Goal: Task Accomplishment & Management: Manage account settings

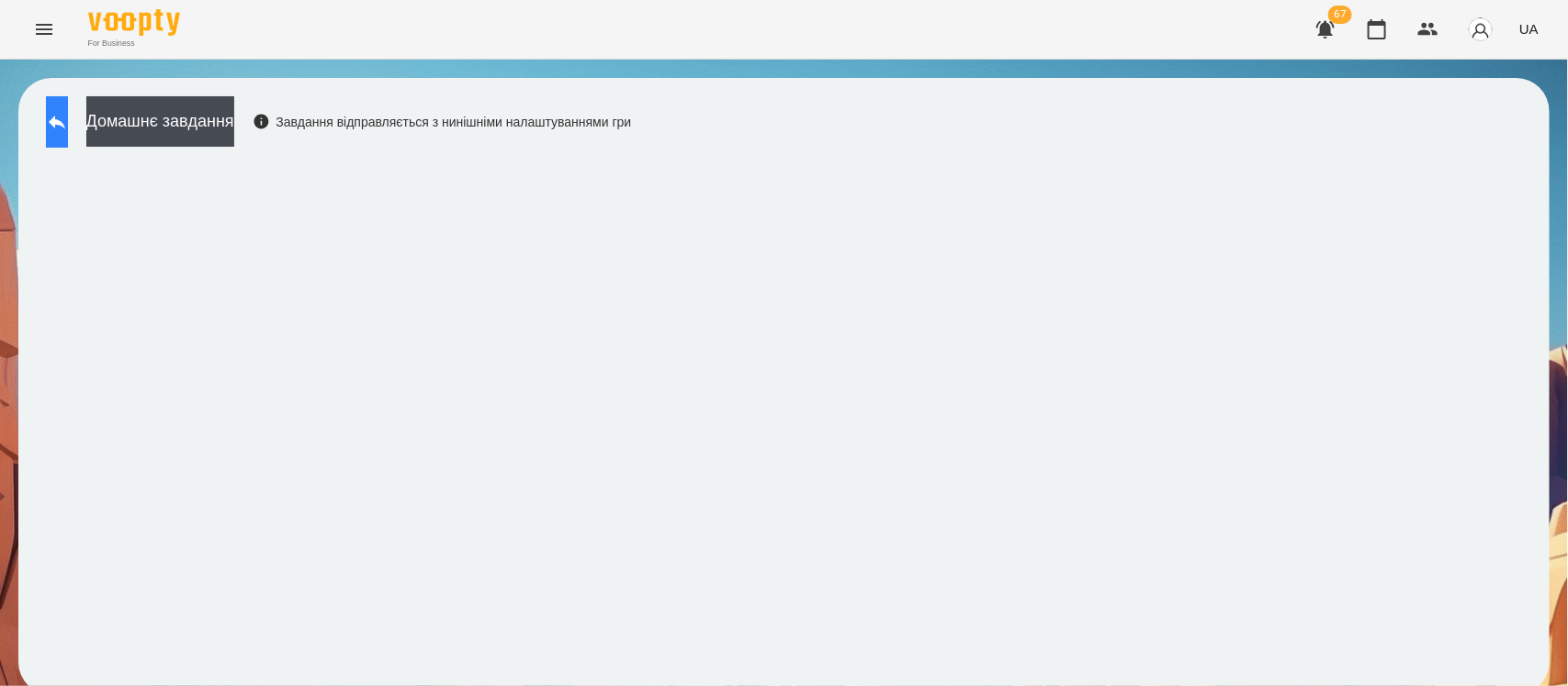
click at [68, 120] on button at bounding box center [57, 122] width 22 height 51
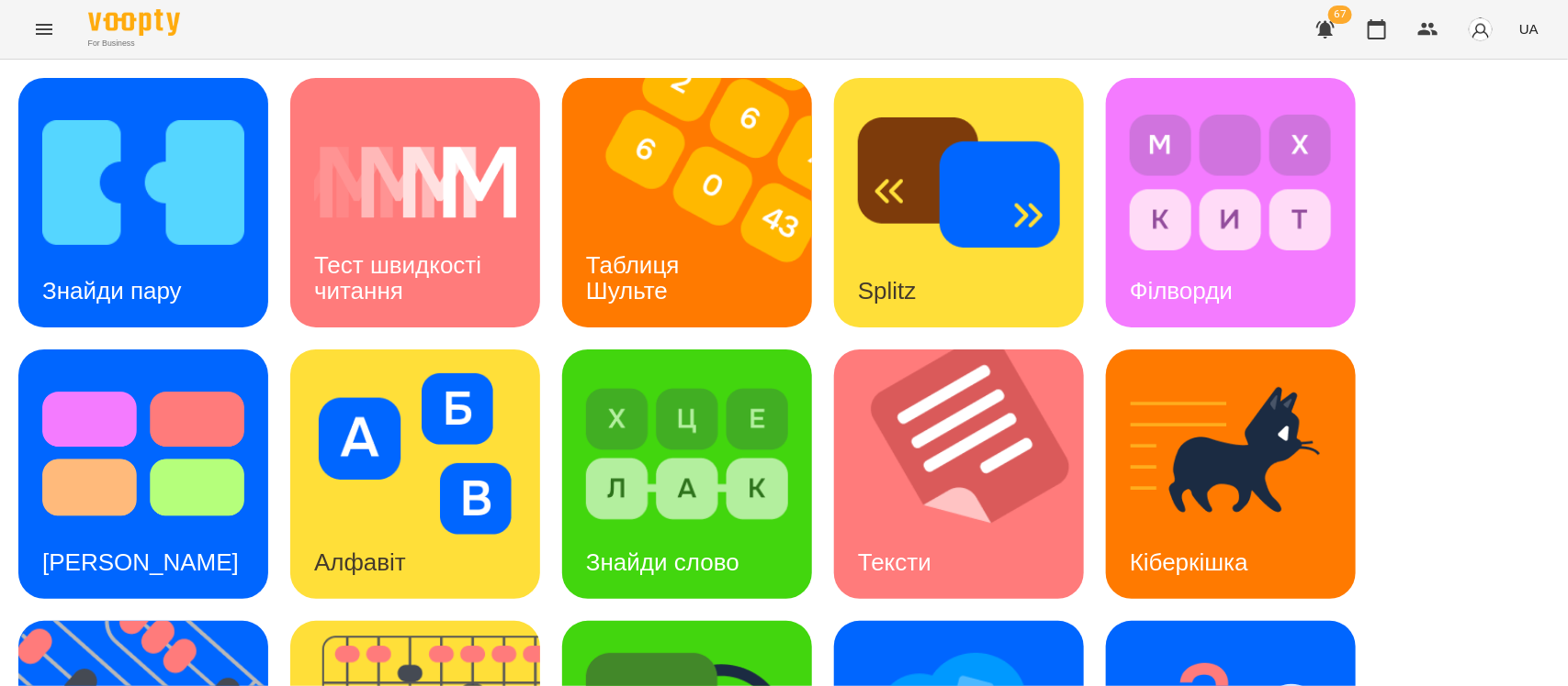
click at [54, 41] on button "Menu" at bounding box center [43, 28] width 44 height 44
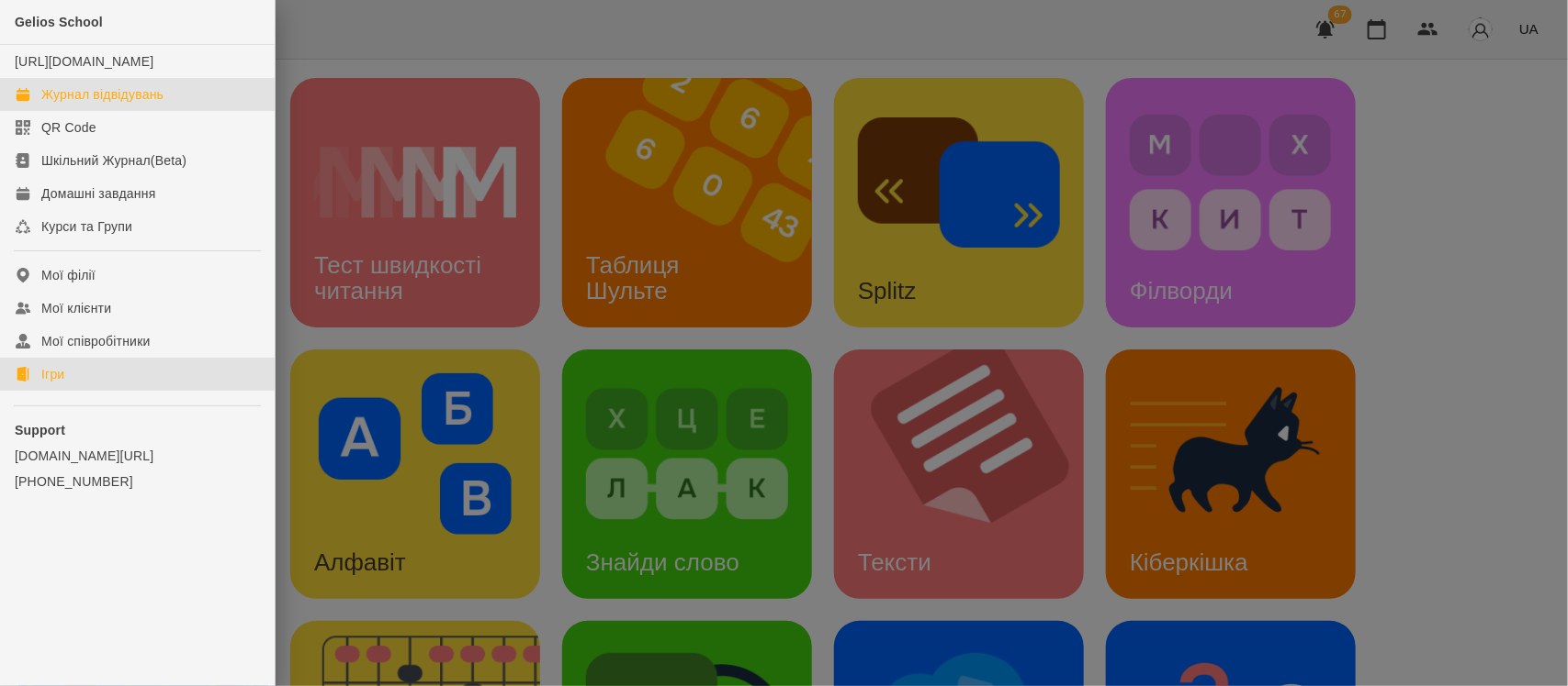
click at [95, 104] on div "Журнал відвідувань" at bounding box center [102, 94] width 123 height 19
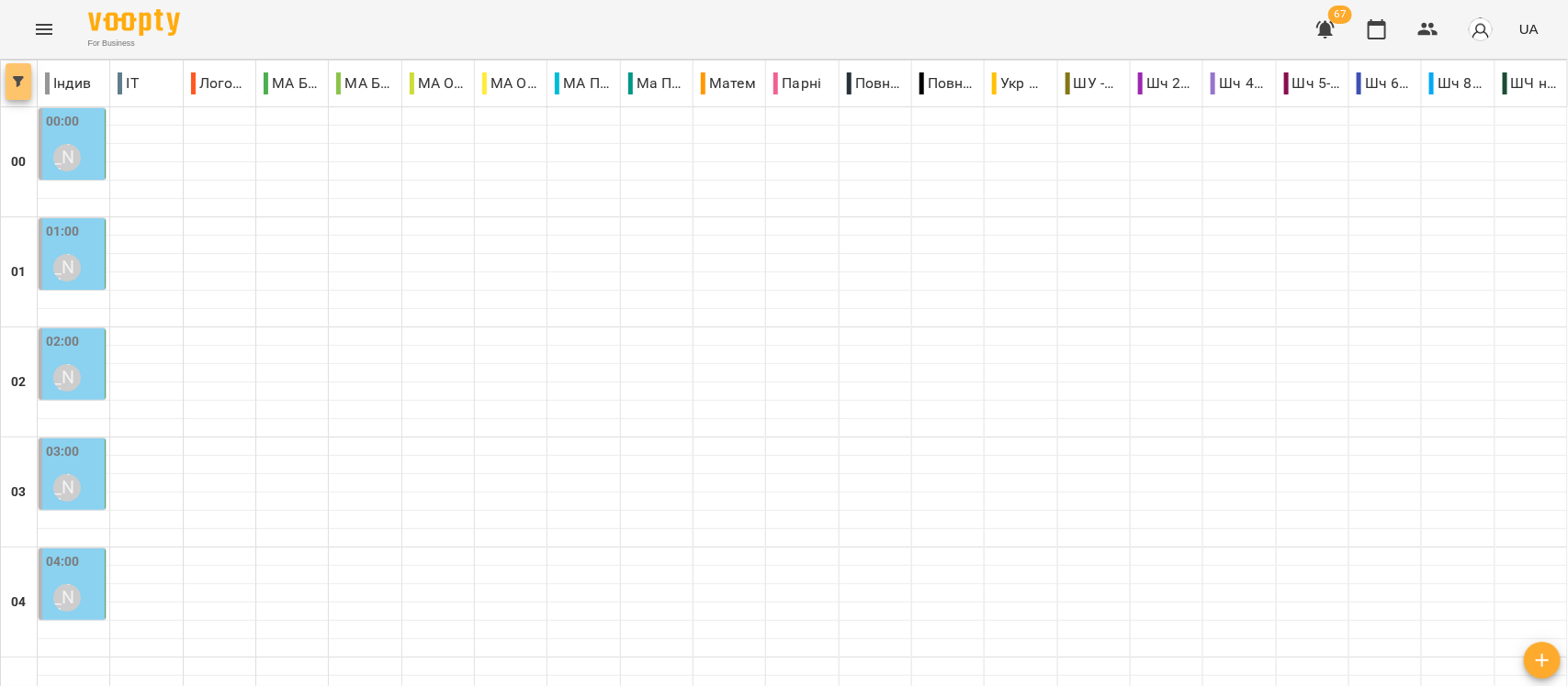
click at [26, 81] on span "button" at bounding box center [19, 81] width 25 height 11
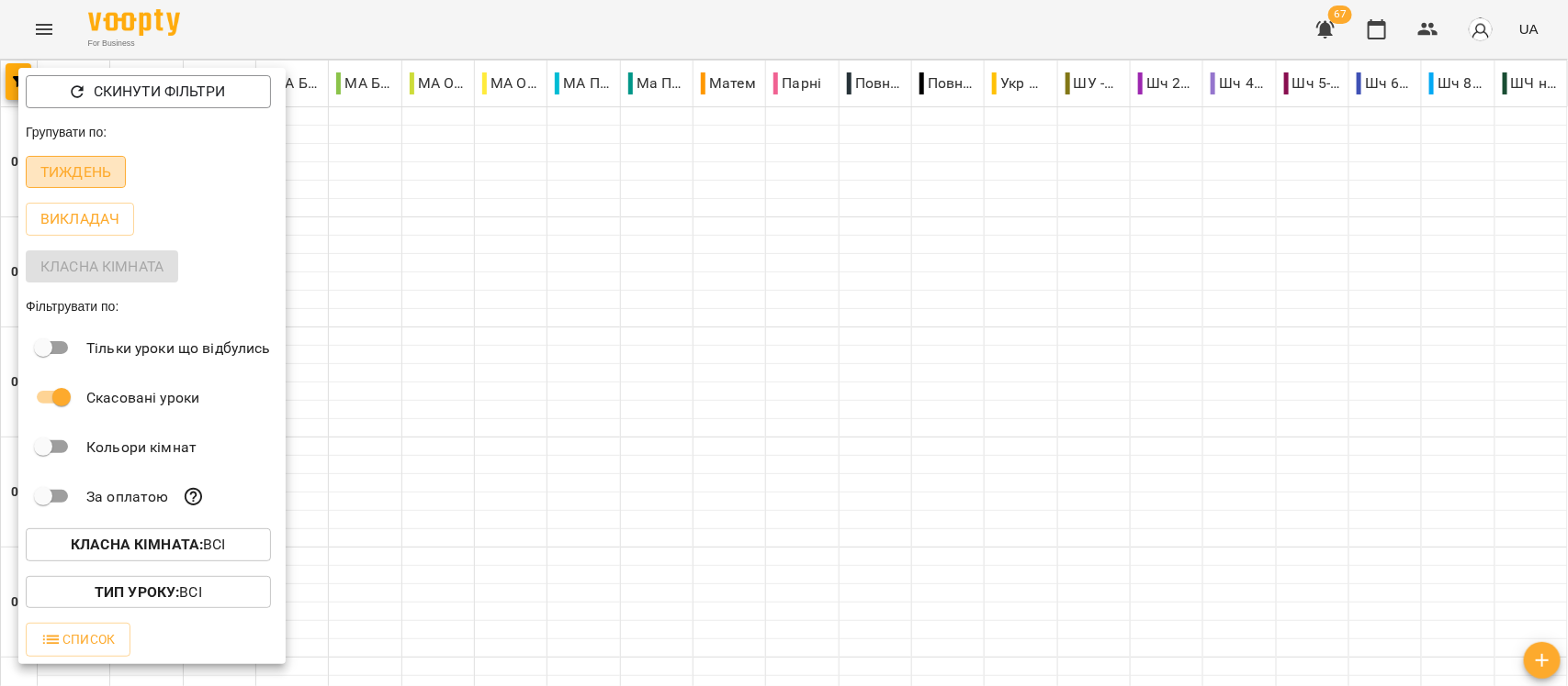
click at [65, 174] on p "Тиждень" at bounding box center [76, 172] width 71 height 22
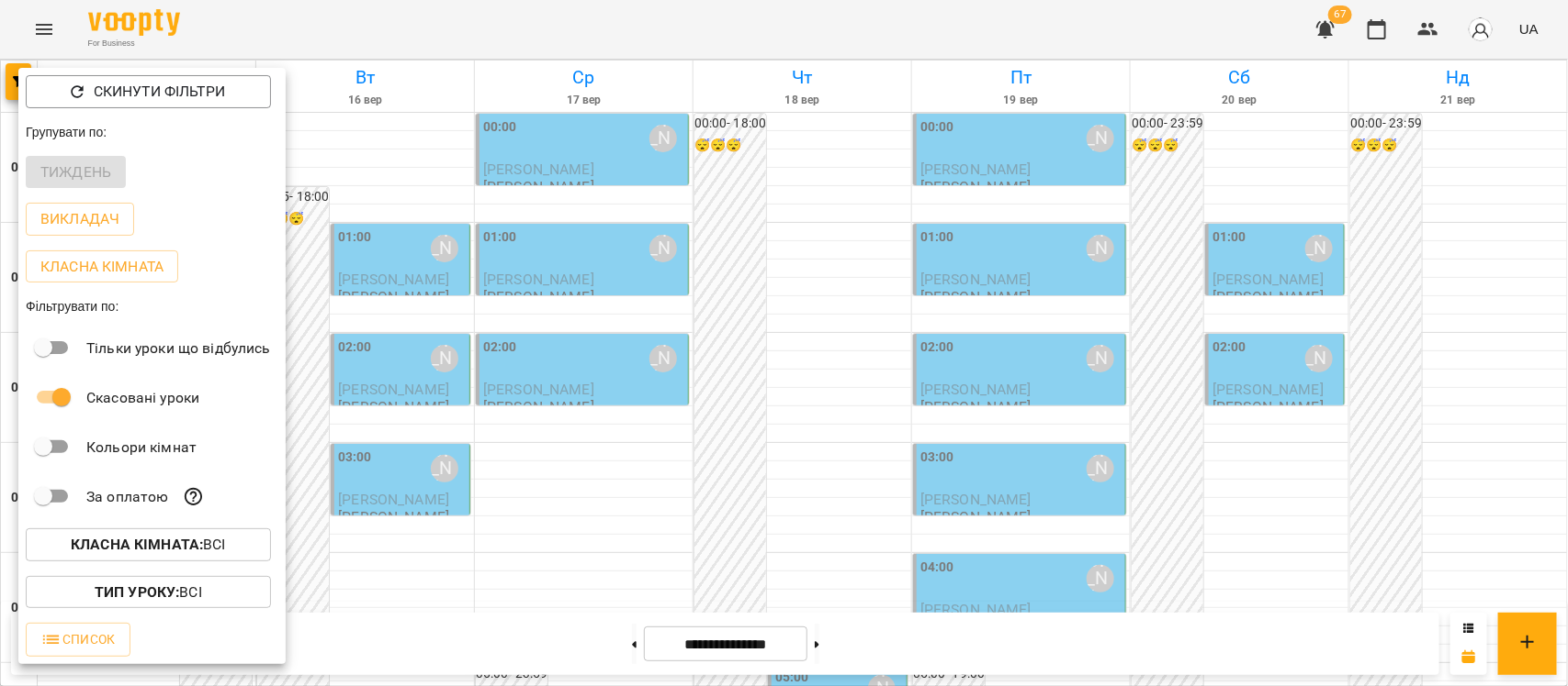
click at [1567, 358] on div at bounding box center [784, 343] width 1568 height 686
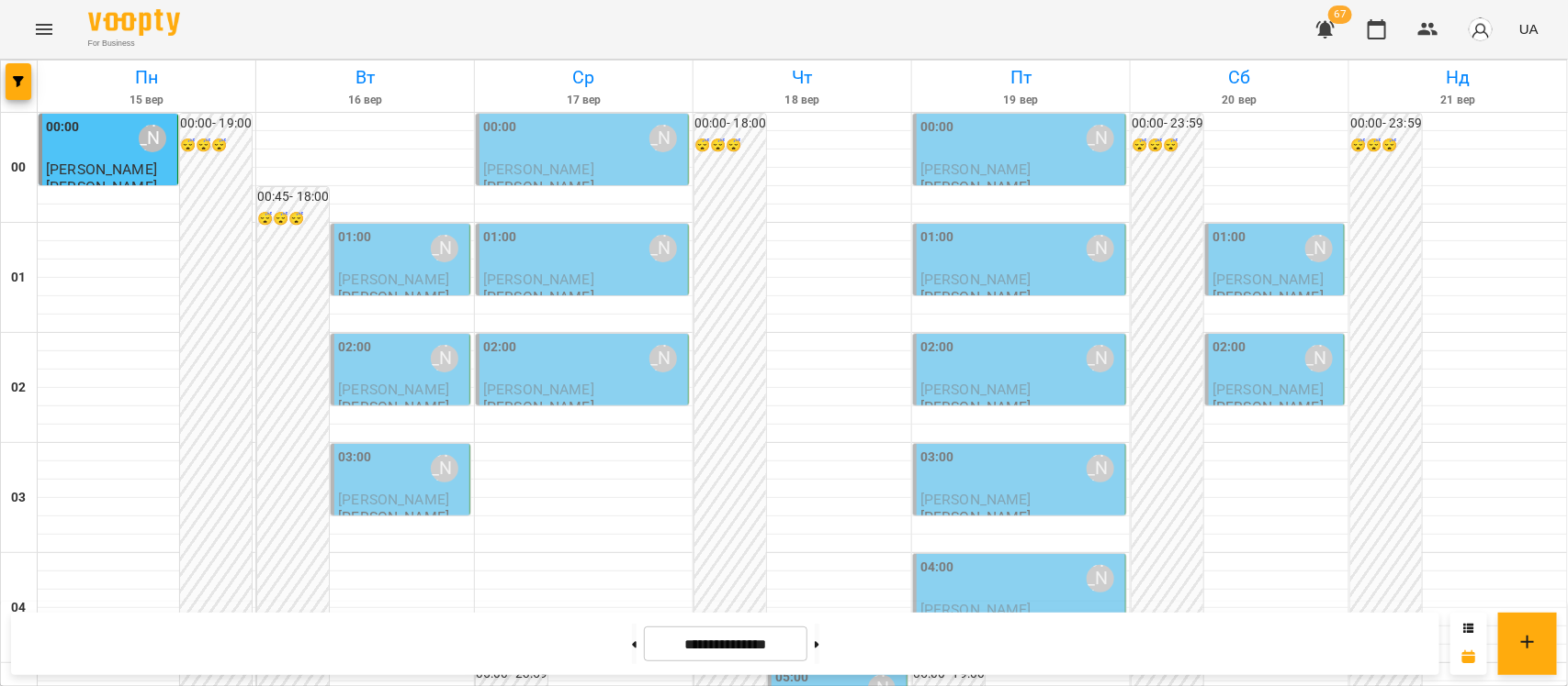
click at [1041, 589] on div "04:00 Попроцька Ольга" at bounding box center [1020, 578] width 201 height 42
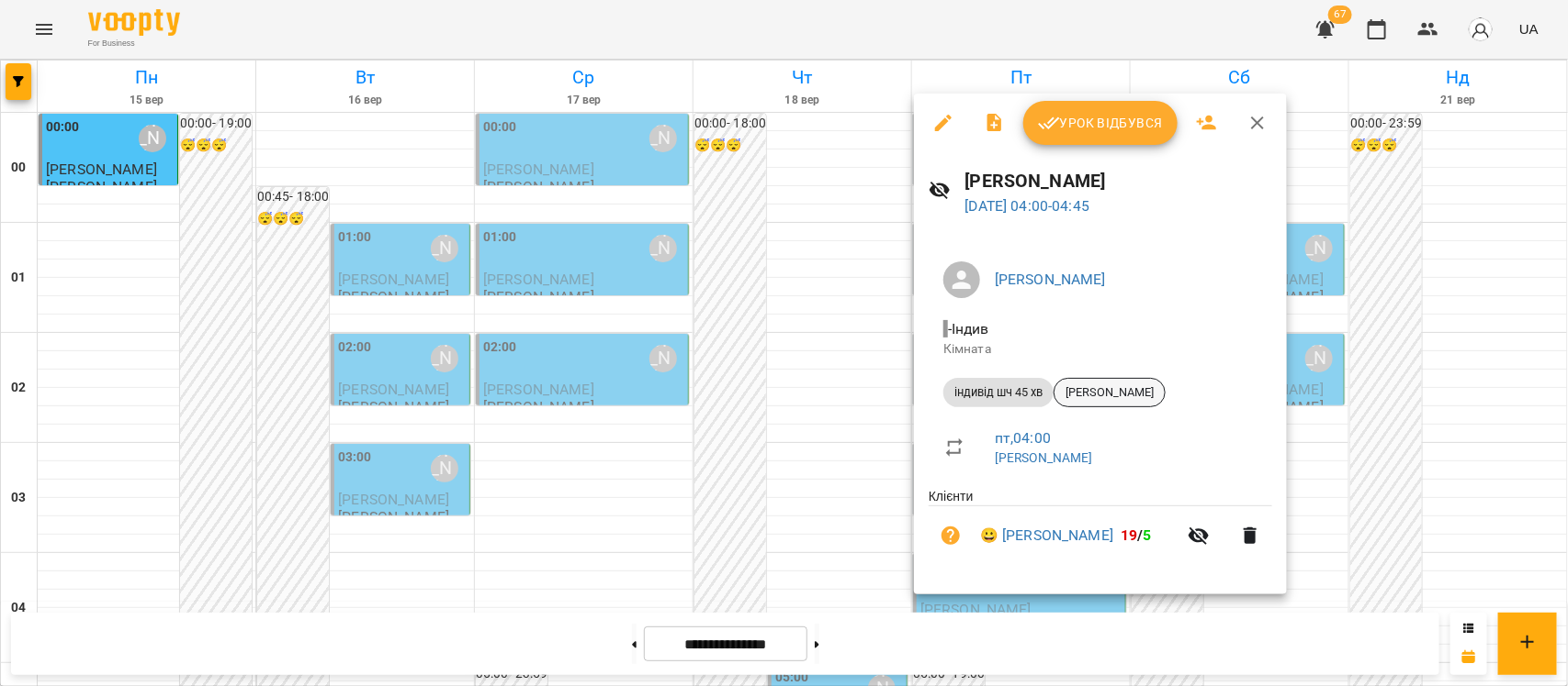
click at [1106, 388] on span "[PERSON_NAME]" at bounding box center [1109, 392] width 110 height 17
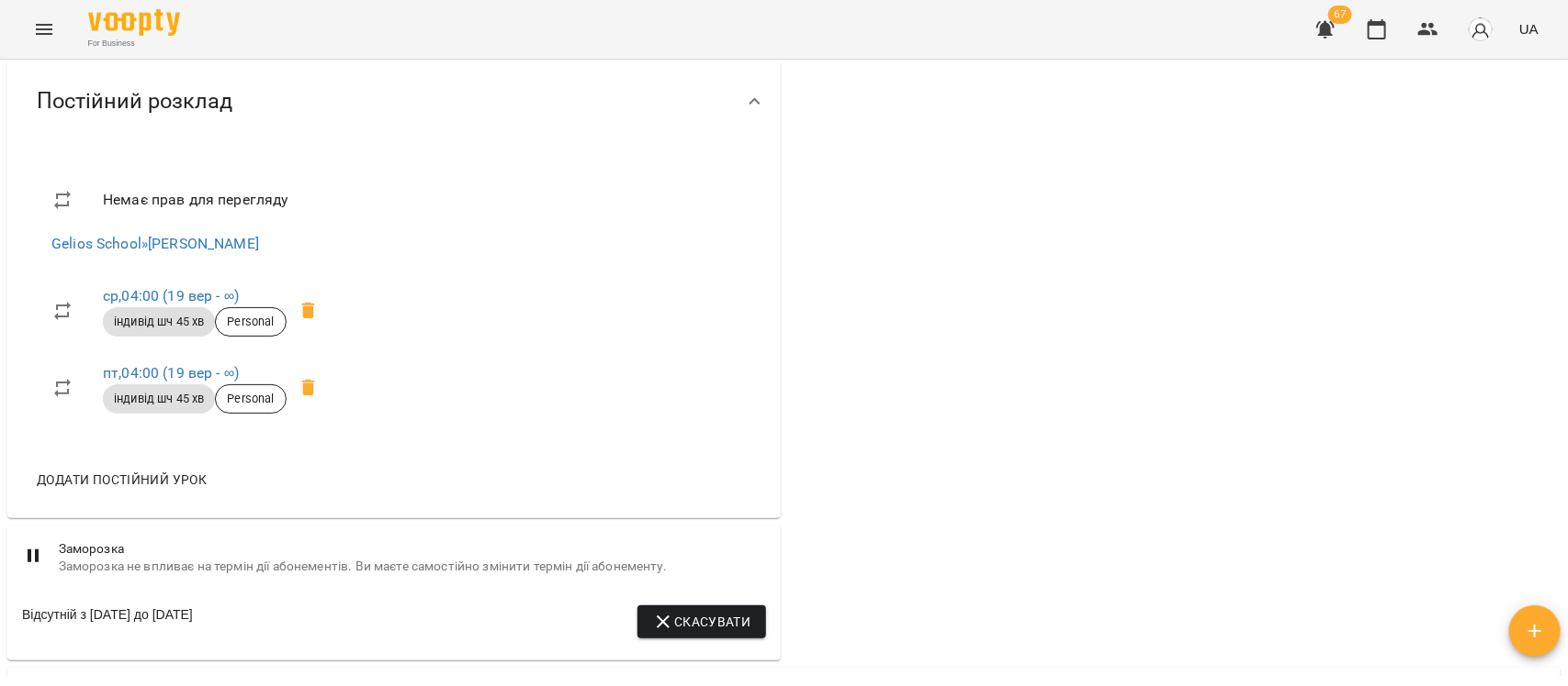
scroll to position [1099, 0]
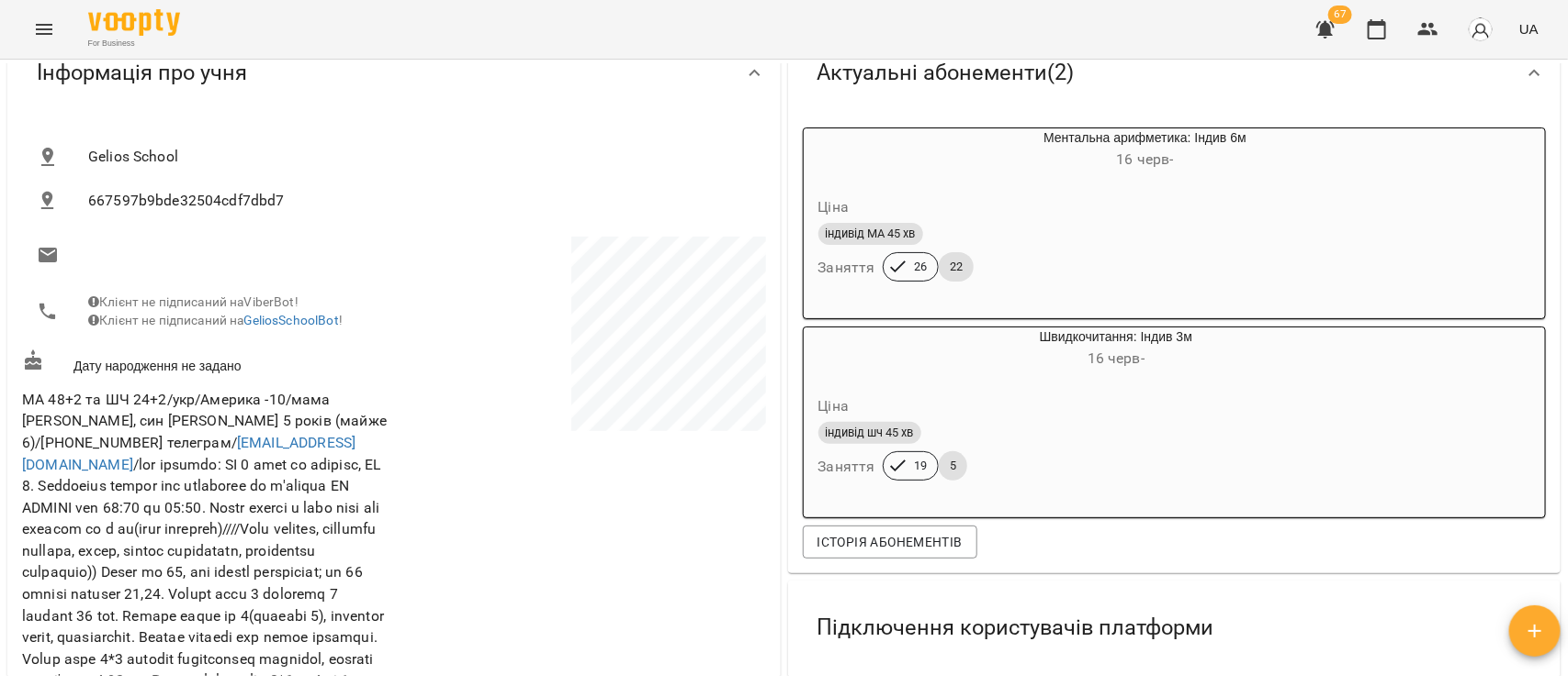
scroll to position [180, 0]
click at [1567, 404] on div "Мої клієнти / Дмитро Ільченко Дмитро Ільченко тг ма укр Оксана Михайлишин шч ук…" at bounding box center [784, 403] width 1568 height 686
click at [563, 156] on span "Gelios School" at bounding box center [420, 160] width 663 height 22
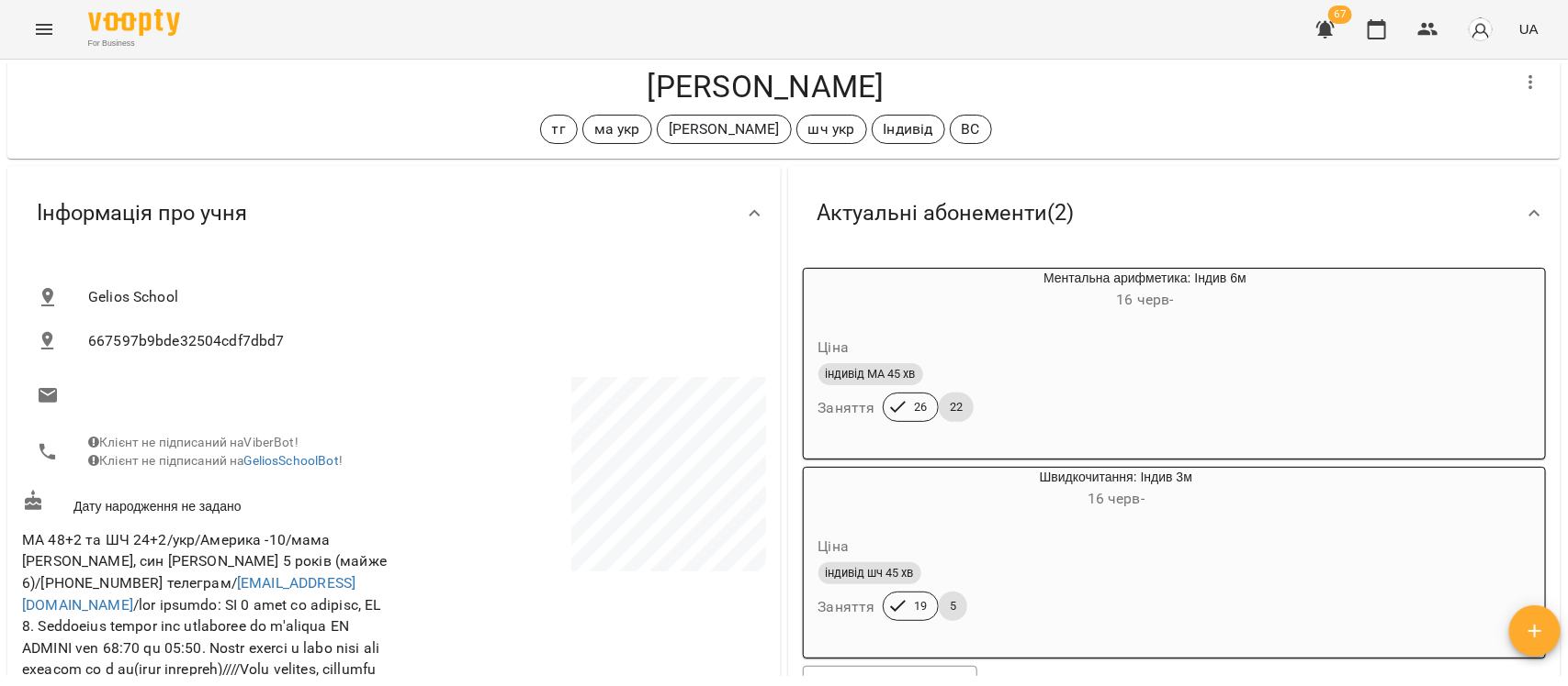
scroll to position [0, 0]
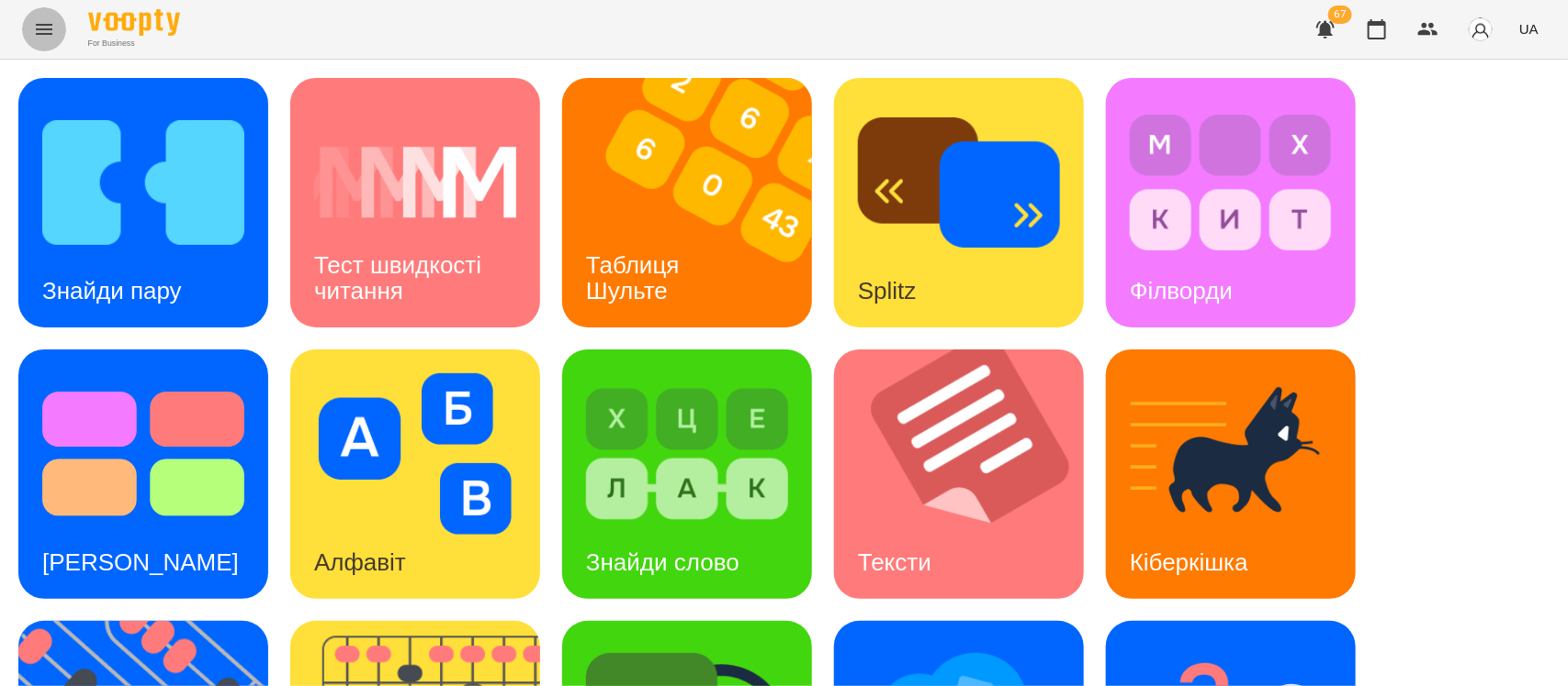
click at [51, 28] on icon "Menu" at bounding box center [44, 28] width 17 height 11
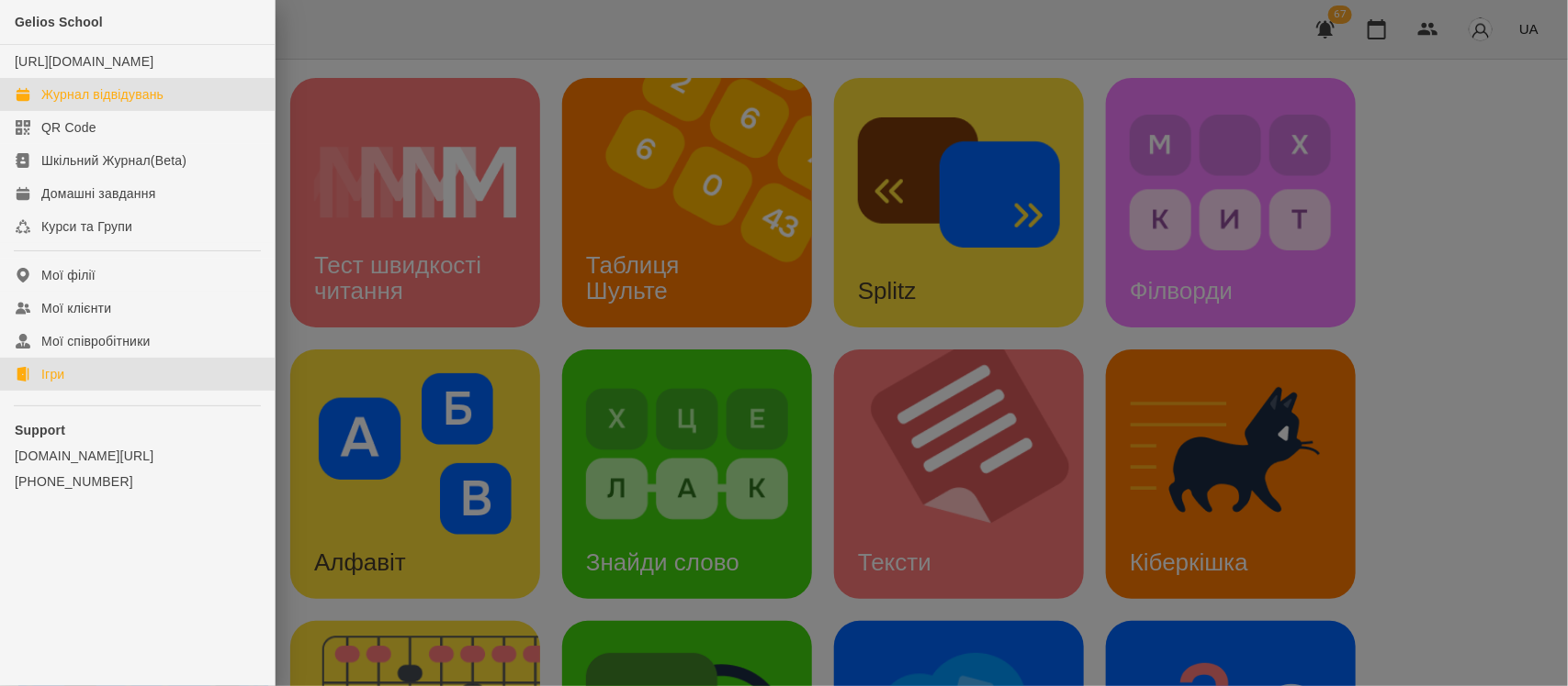
click at [78, 104] on div "Журнал відвідувань" at bounding box center [102, 94] width 123 height 19
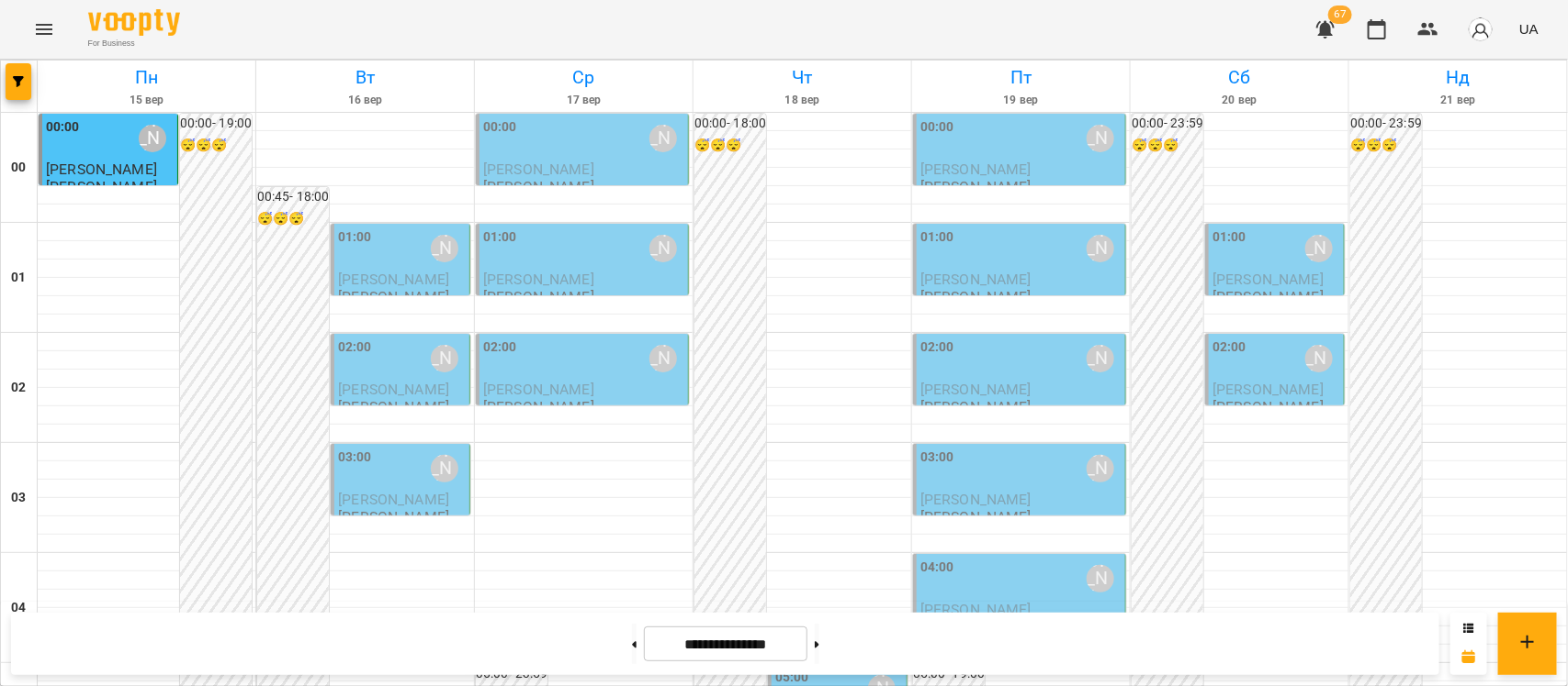
scroll to position [475, 0]
click at [819, 650] on button at bounding box center [817, 644] width 5 height 40
type input "**********"
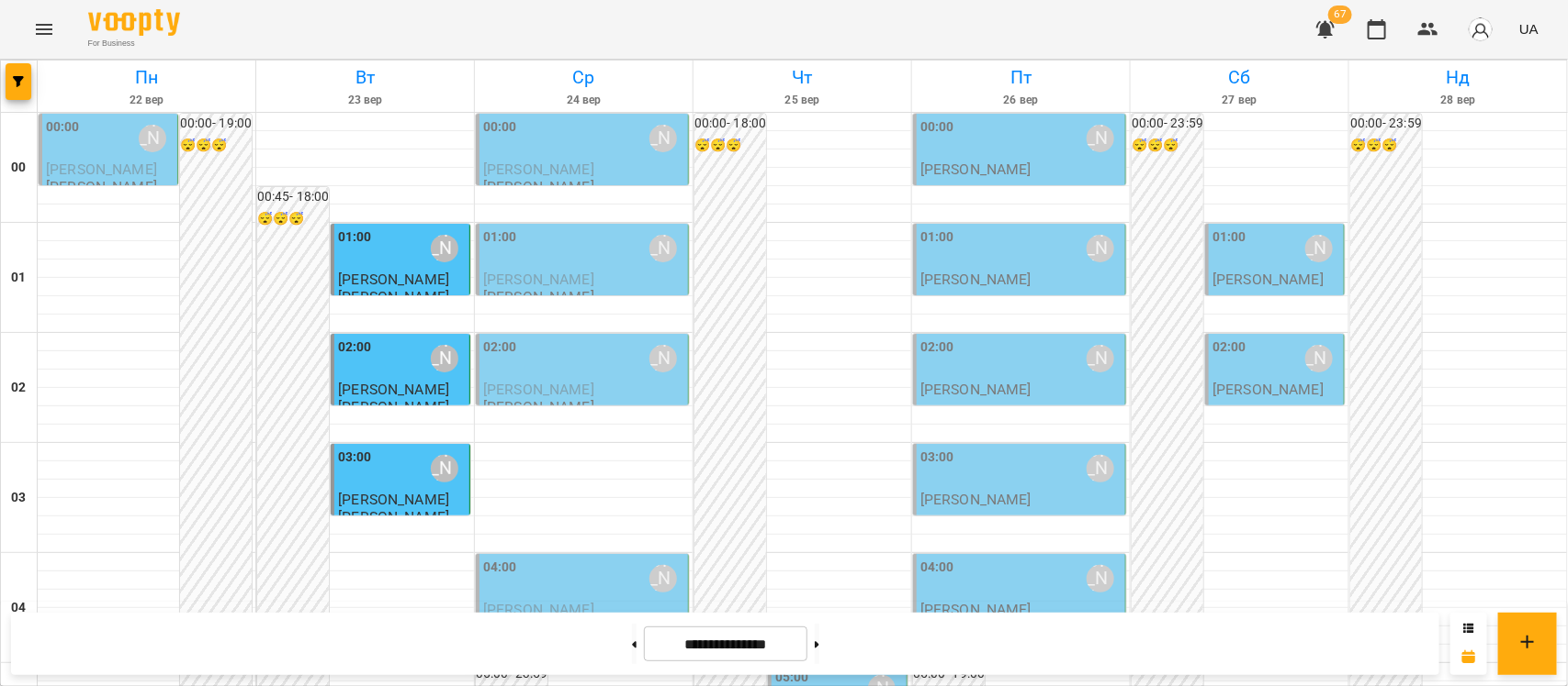
scroll to position [227, 0]
